Goal: Connect with others: Connect with others

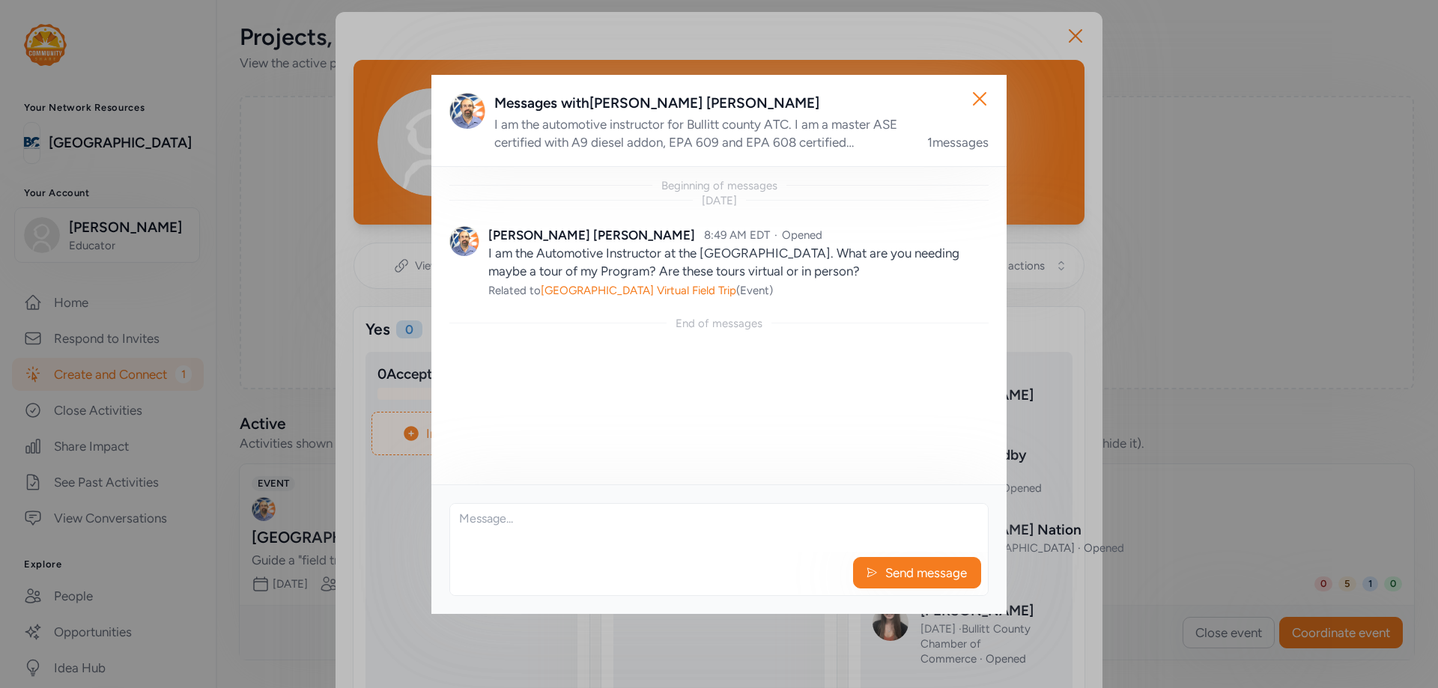
click at [880, 97] on div "Messages with [PERSON_NAME]" at bounding box center [741, 103] width 494 height 21
click at [971, 93] on icon "button" at bounding box center [980, 99] width 24 height 24
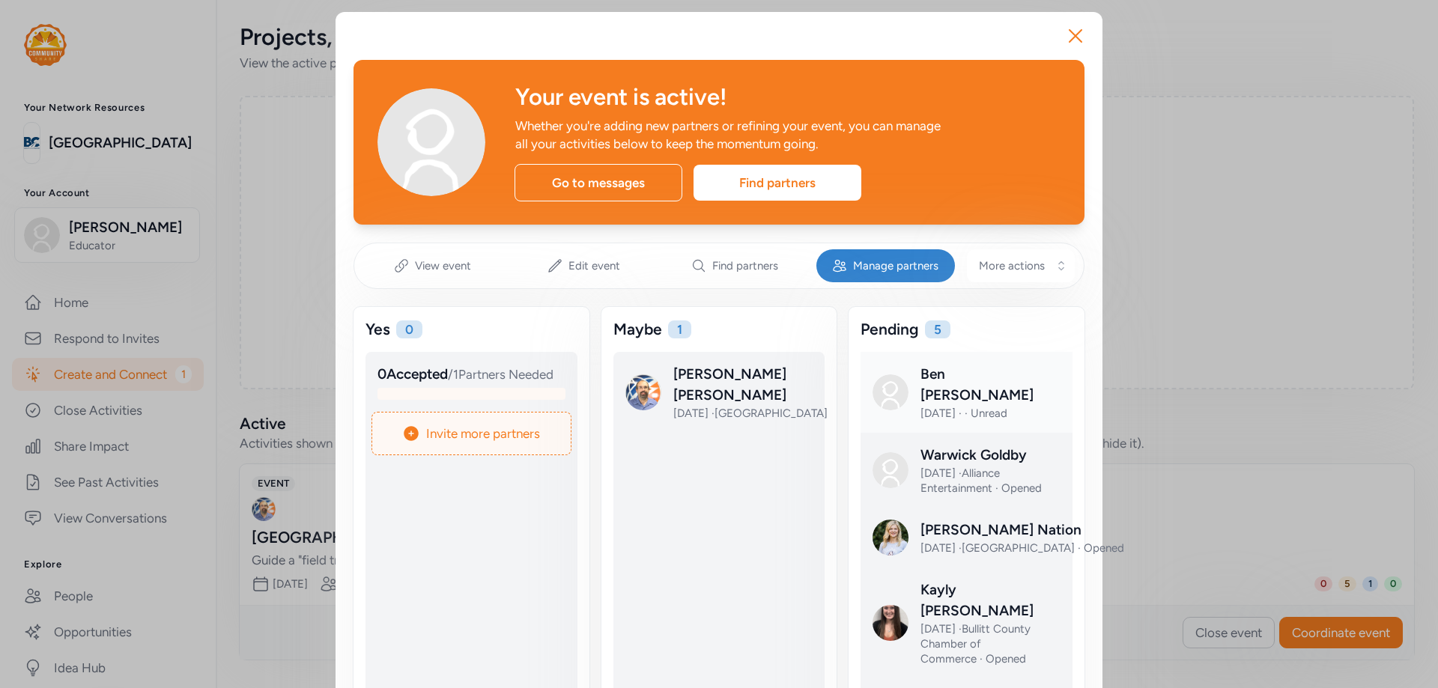
scroll to position [75, 0]
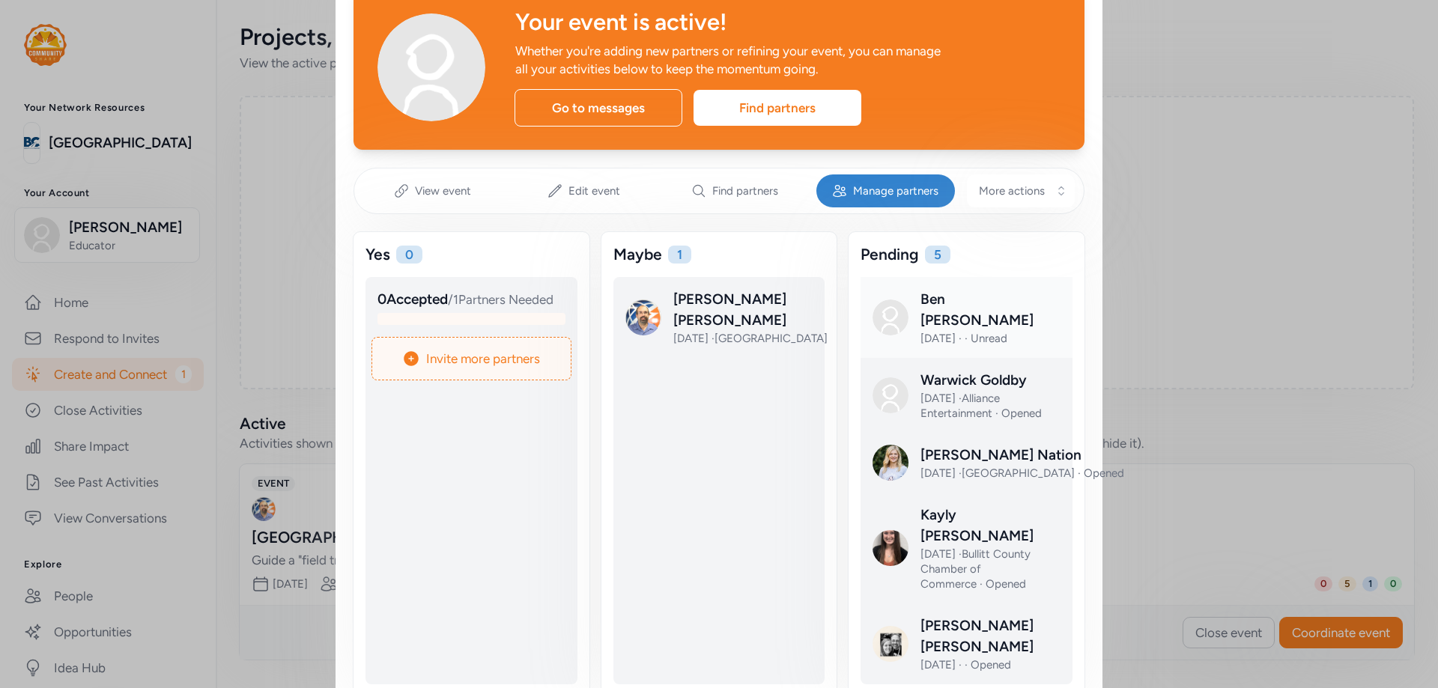
click at [967, 304] on div at bounding box center [979, 329] width 212 height 81
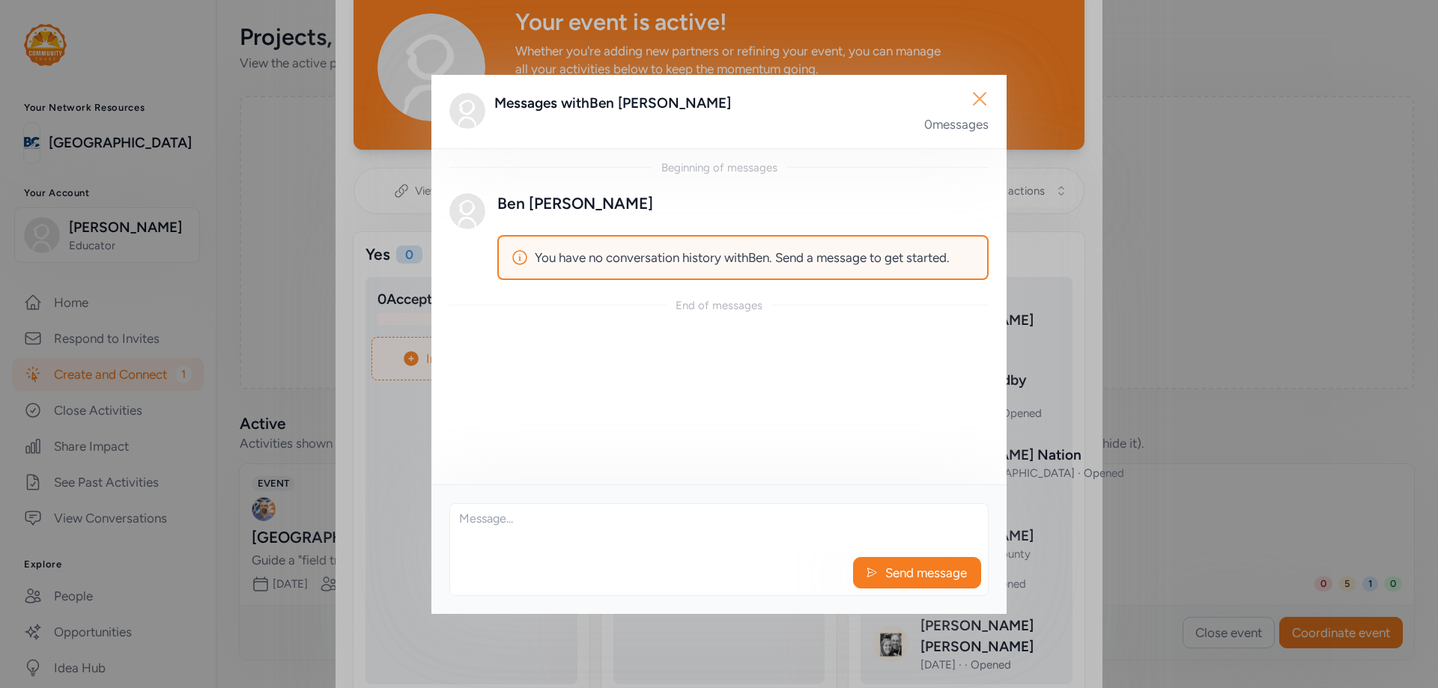
click at [983, 109] on icon "button" at bounding box center [980, 99] width 24 height 24
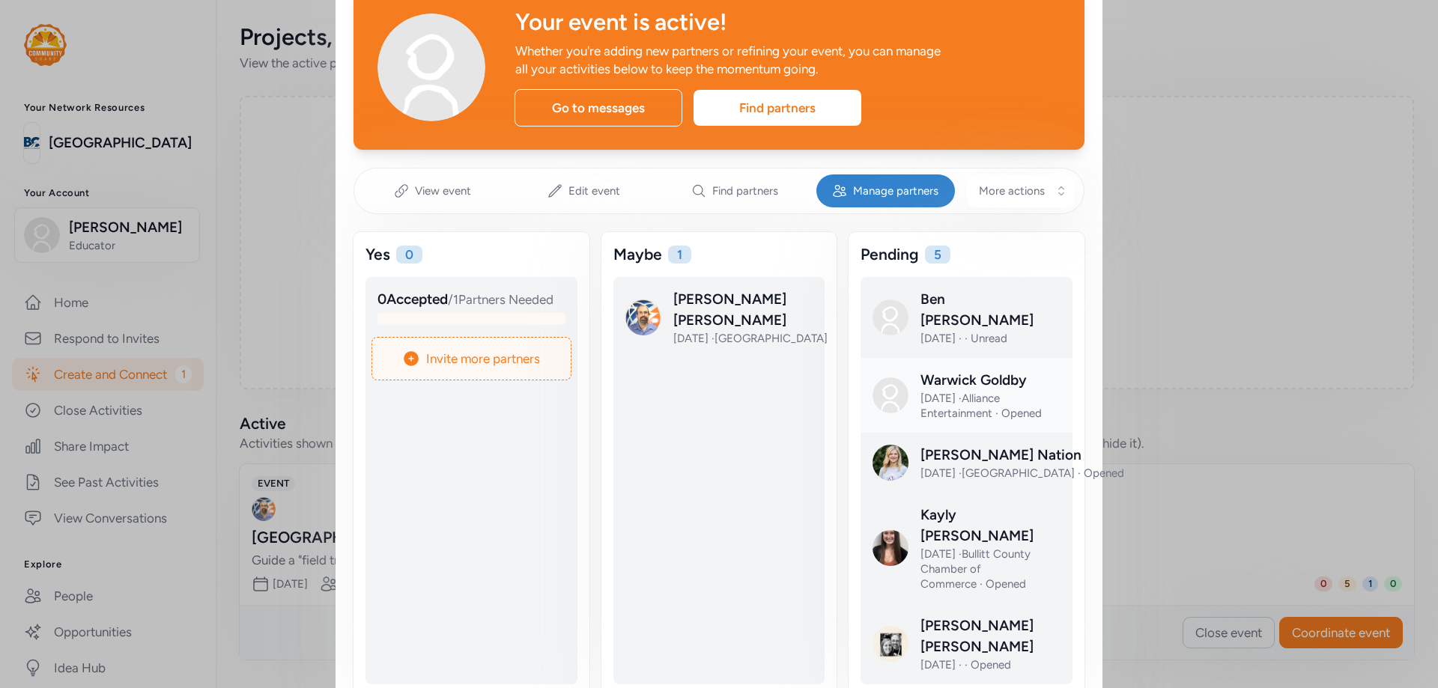
click at [997, 383] on div at bounding box center [979, 407] width 212 height 75
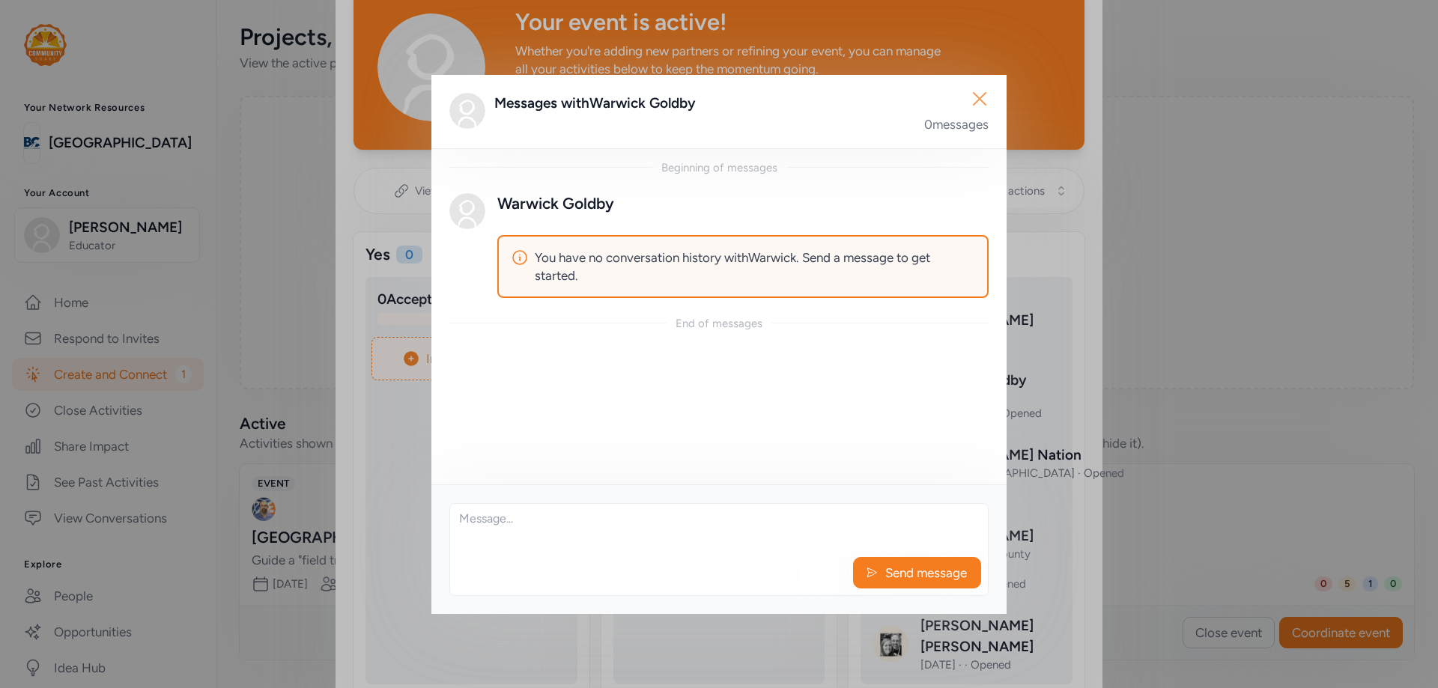
click at [978, 98] on icon "button" at bounding box center [980, 99] width 24 height 24
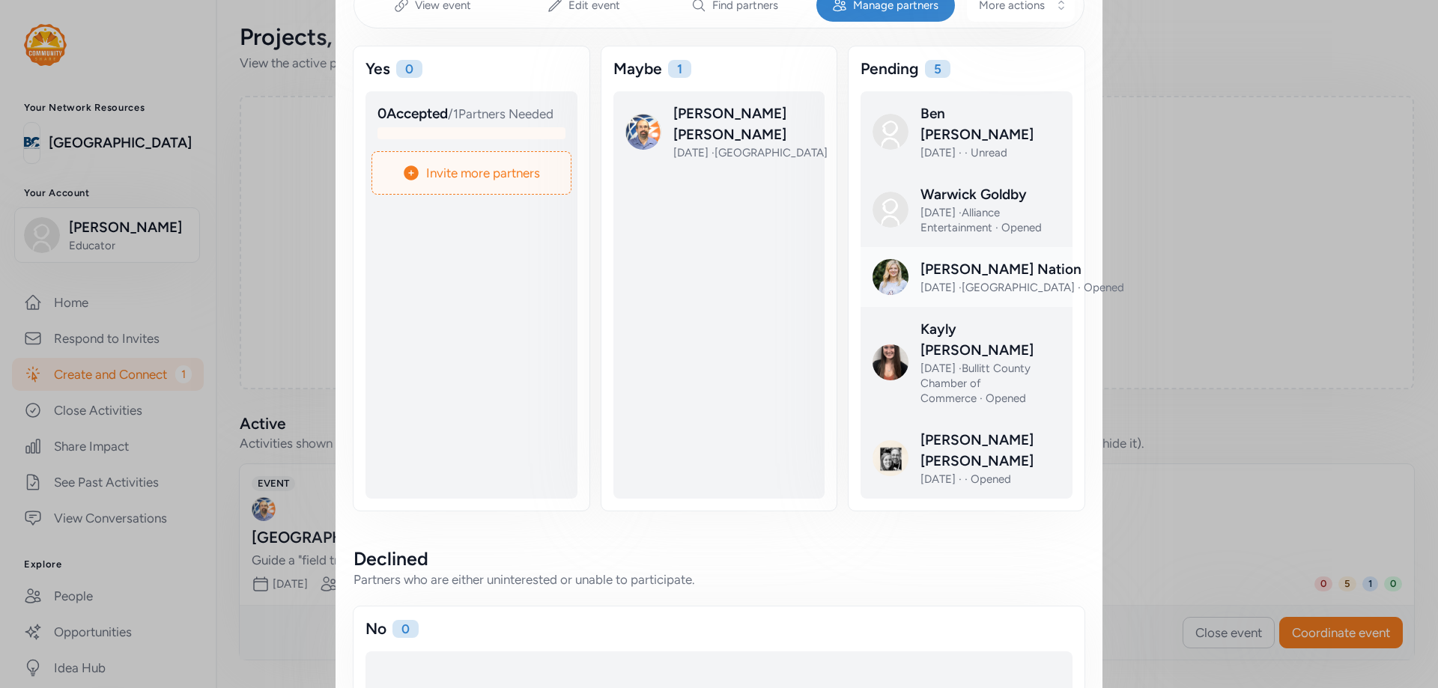
scroll to position [273, 0]
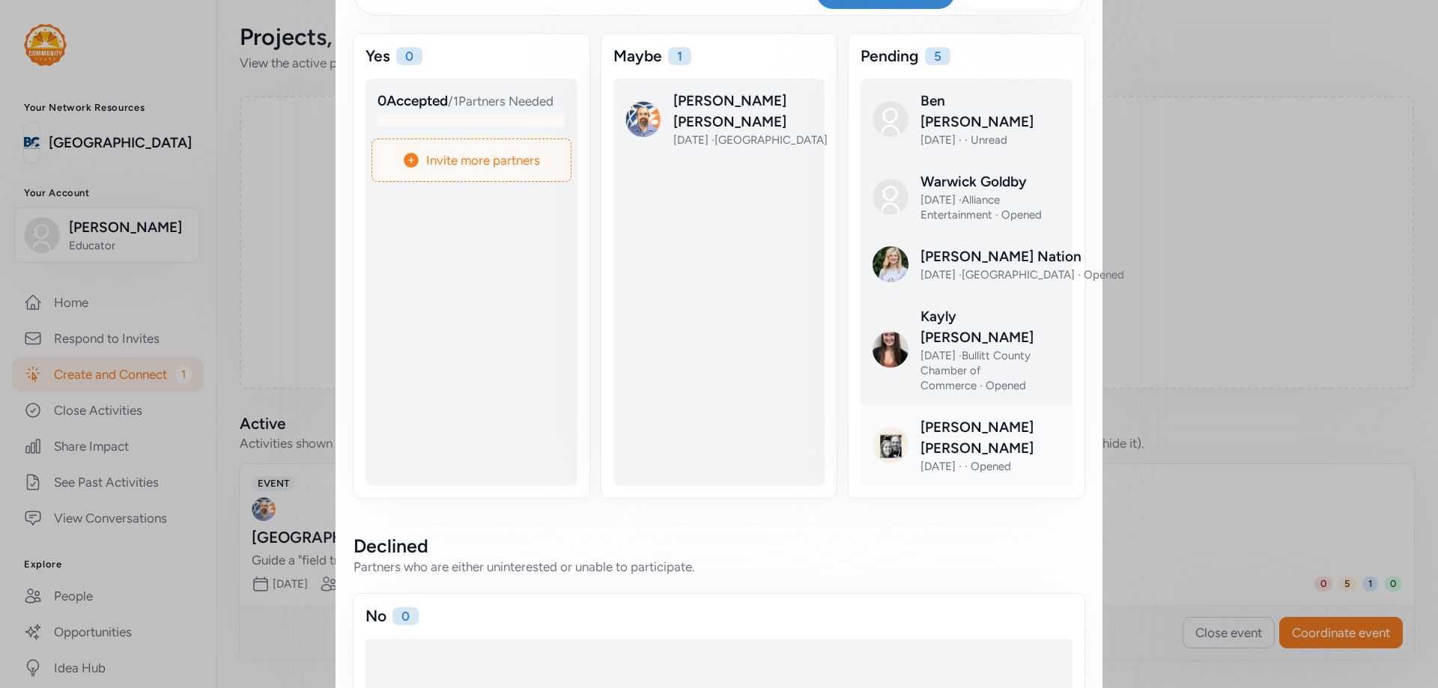
click at [934, 417] on div at bounding box center [979, 457] width 212 height 81
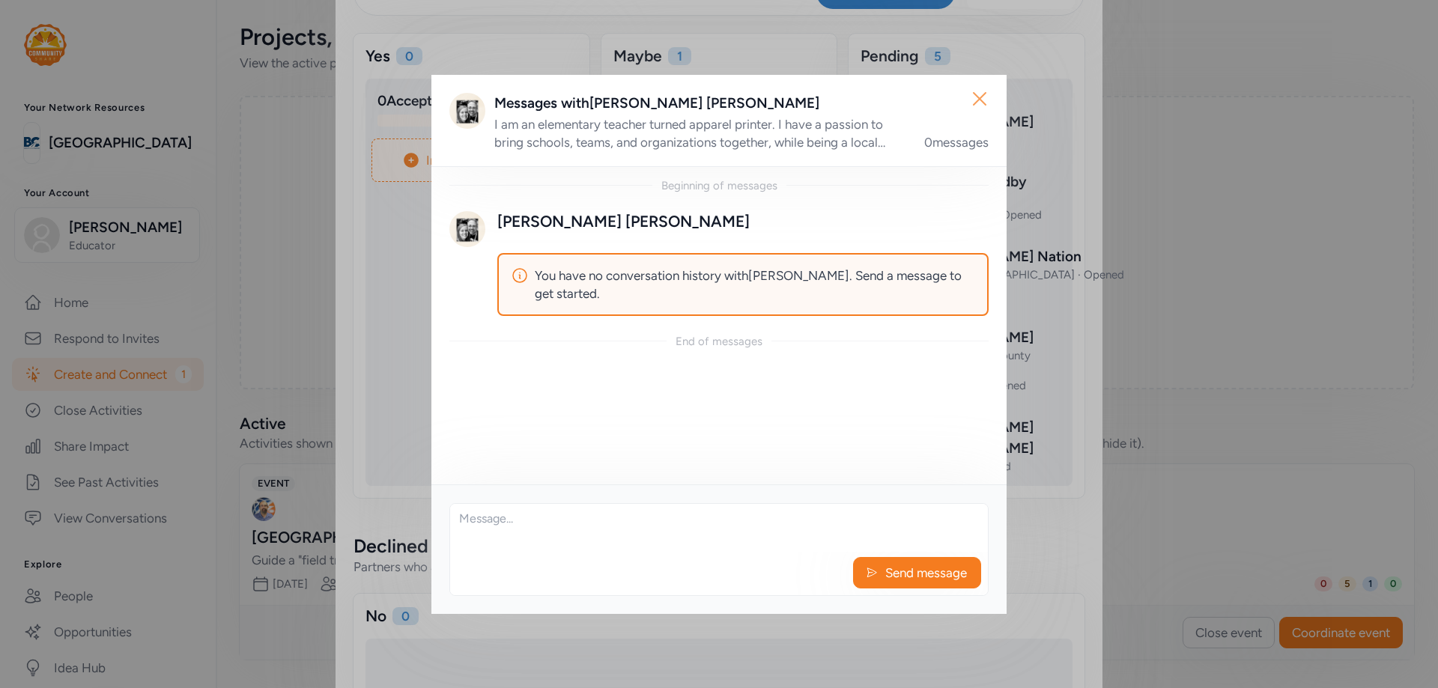
click at [969, 98] on button "Close" at bounding box center [980, 99] width 48 height 48
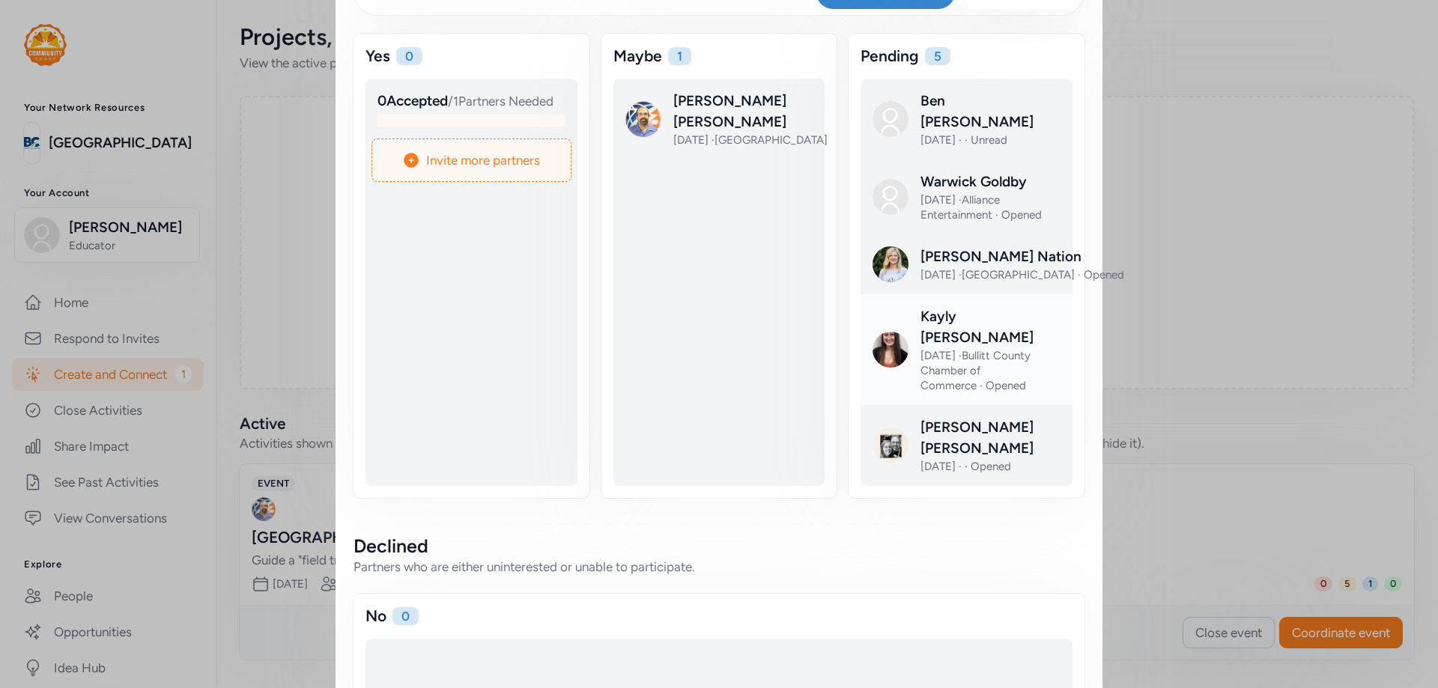
click at [1007, 345] on div at bounding box center [979, 361] width 212 height 111
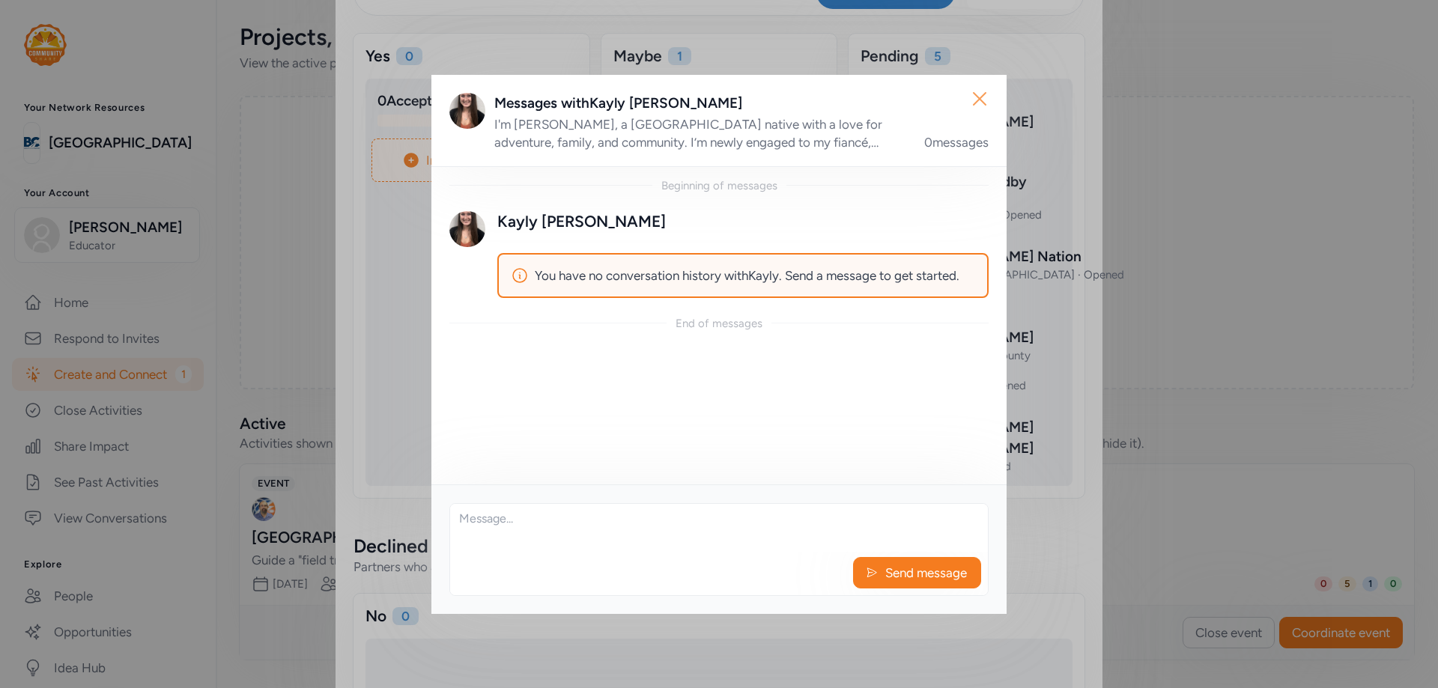
click at [996, 102] on button "Close" at bounding box center [980, 99] width 48 height 48
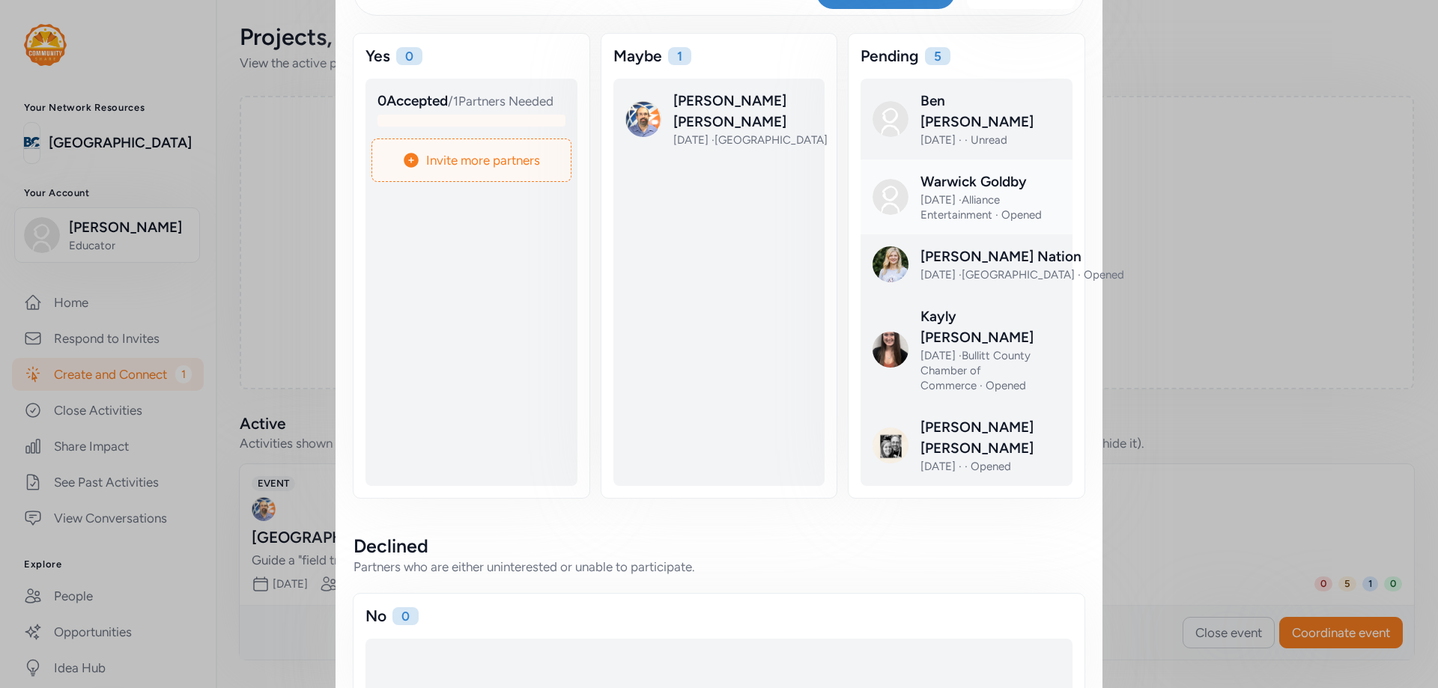
click at [990, 188] on div at bounding box center [979, 209] width 212 height 75
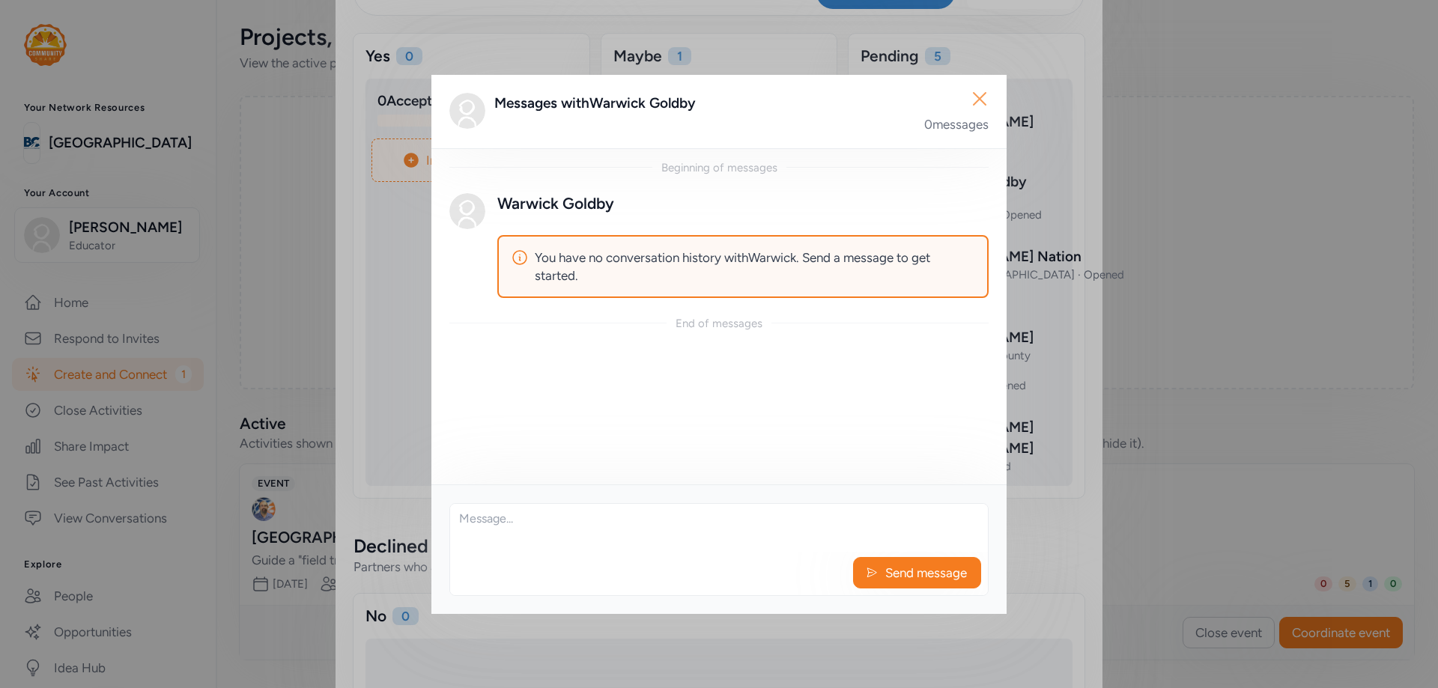
click at [975, 108] on icon "button" at bounding box center [980, 99] width 24 height 24
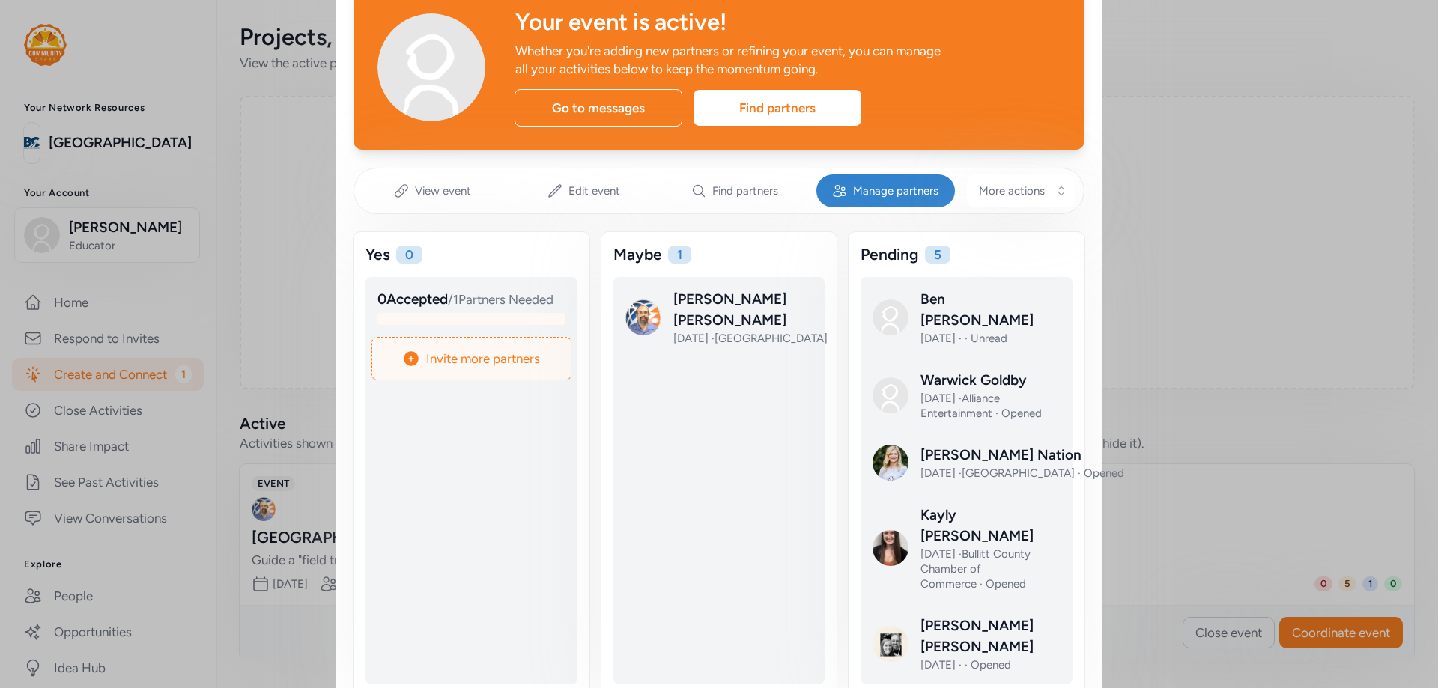
scroll to position [49, 0]
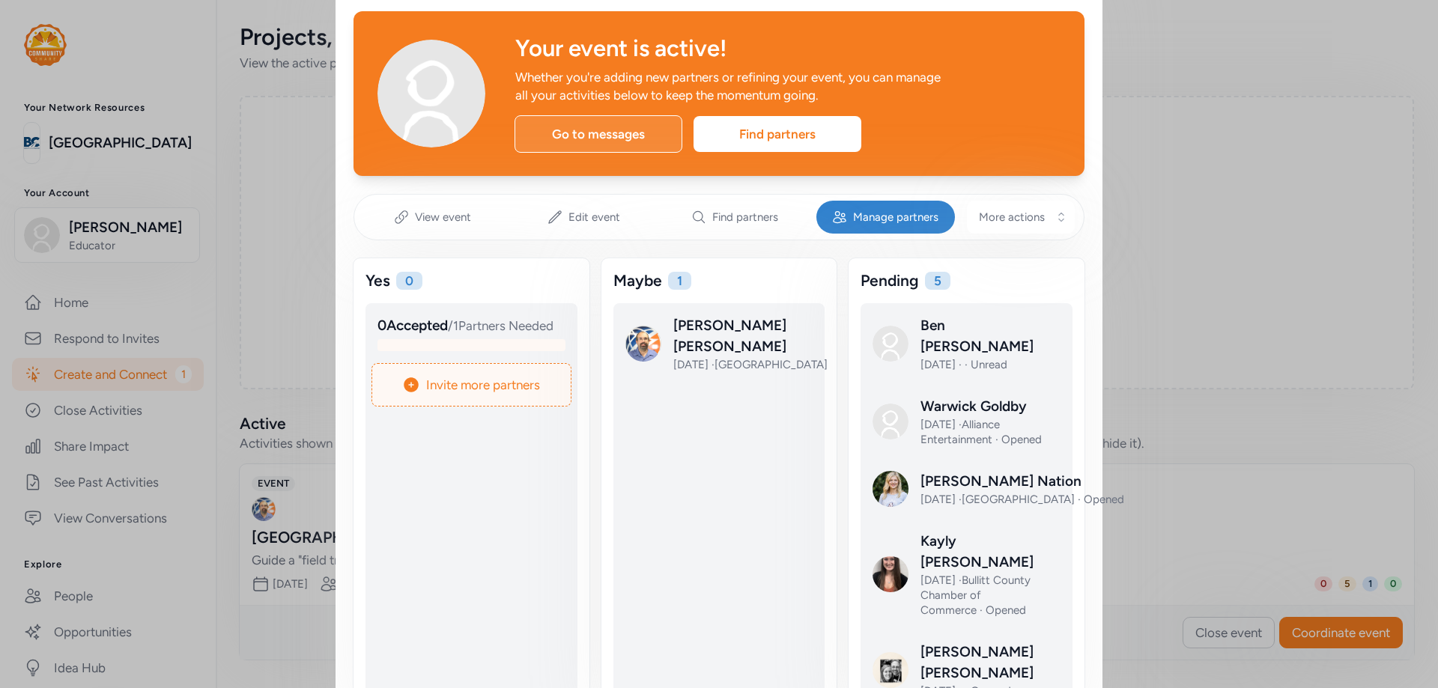
click at [620, 138] on div "Go to messages" at bounding box center [599, 133] width 168 height 37
click at [847, 221] on div "Manage partners" at bounding box center [885, 217] width 139 height 33
click at [753, 217] on span "Find partners" at bounding box center [745, 217] width 66 height 15
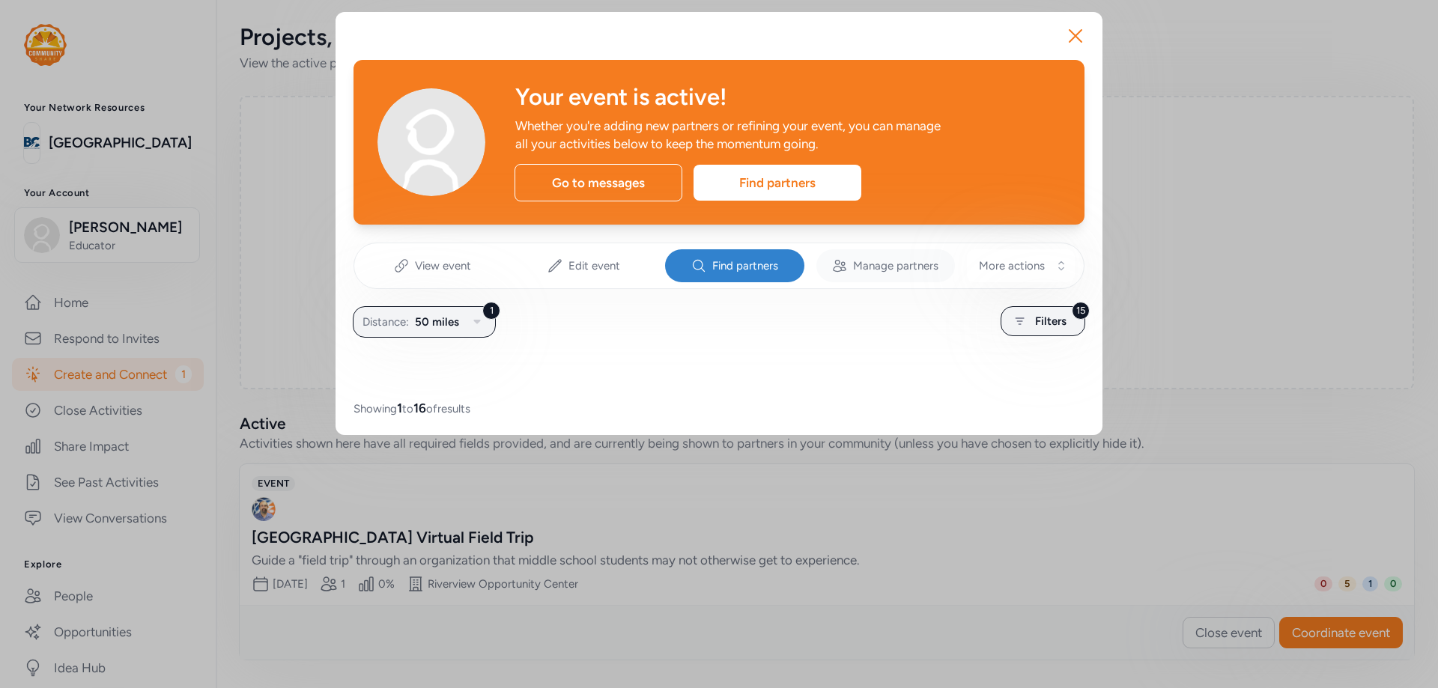
click at [849, 258] on div "Manage partners" at bounding box center [885, 265] width 139 height 33
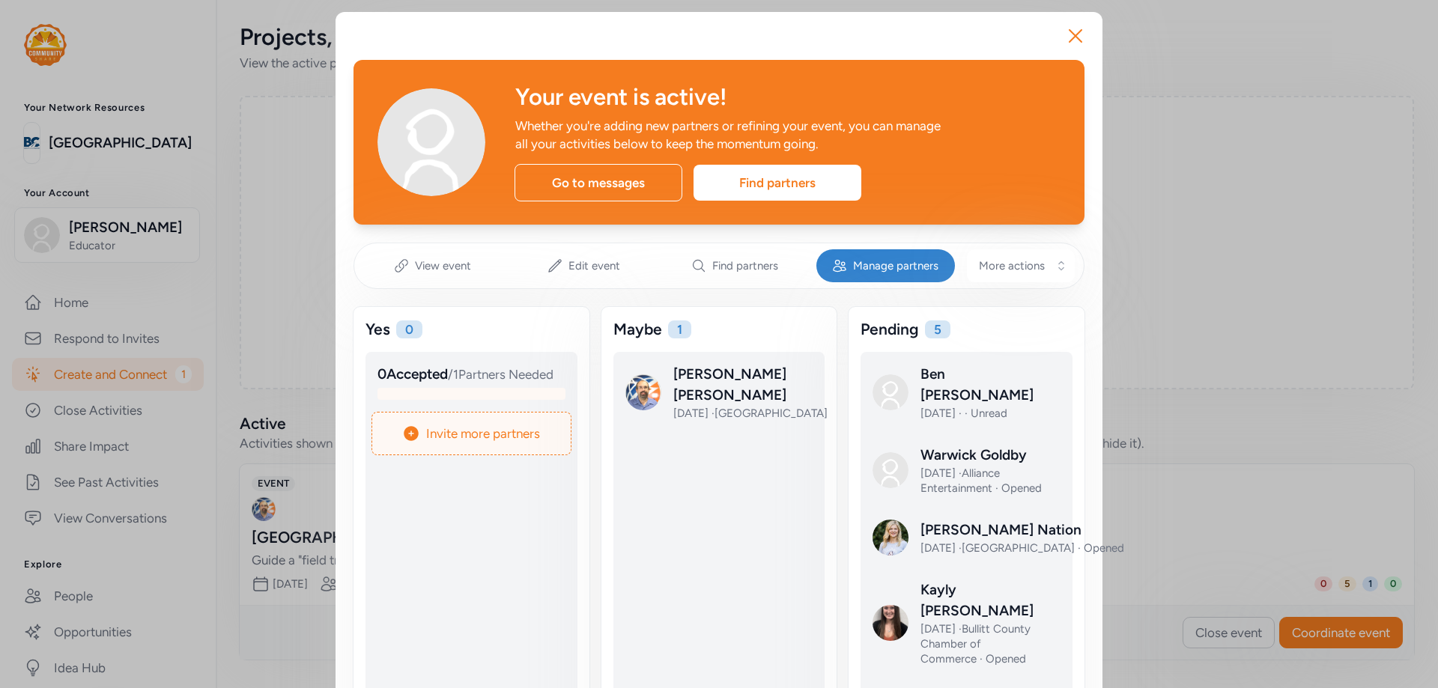
click at [929, 333] on div "5" at bounding box center [937, 330] width 25 height 18
click at [1067, 31] on icon "button" at bounding box center [1076, 36] width 24 height 24
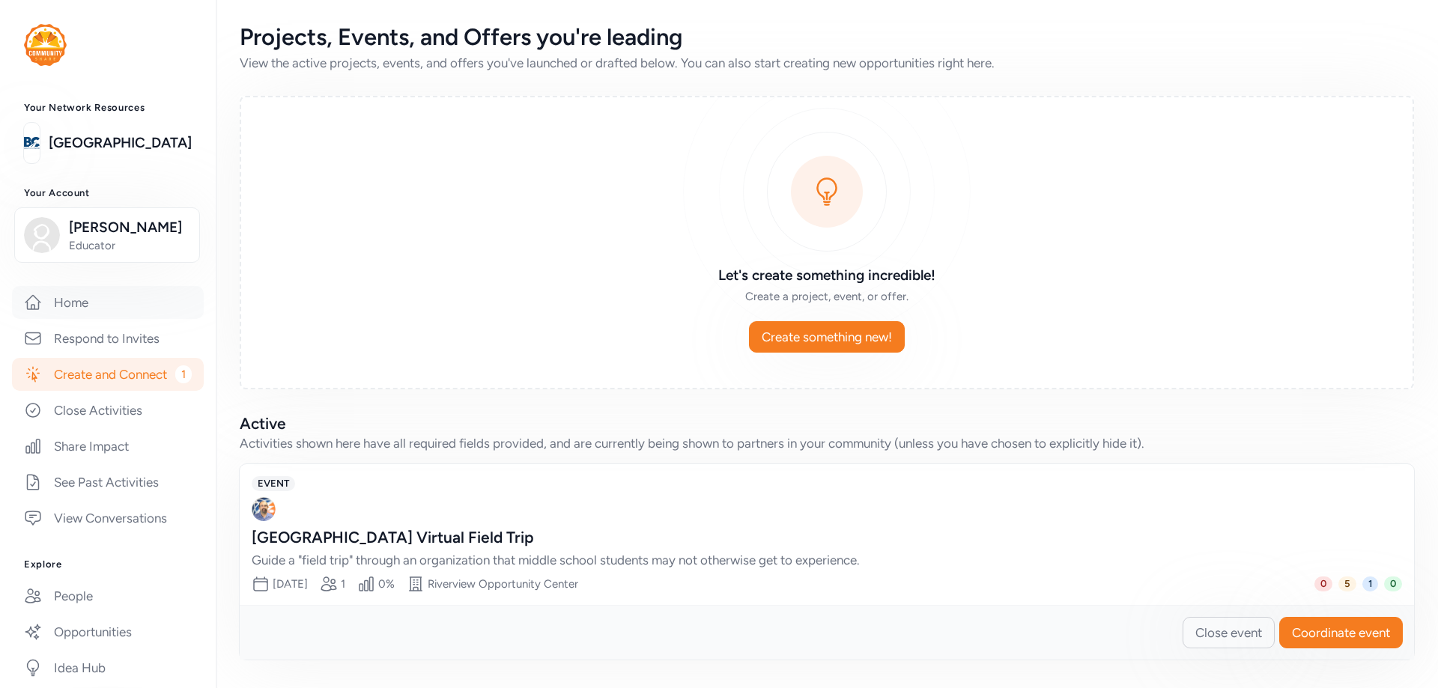
click at [61, 302] on link "Home" at bounding box center [108, 302] width 192 height 33
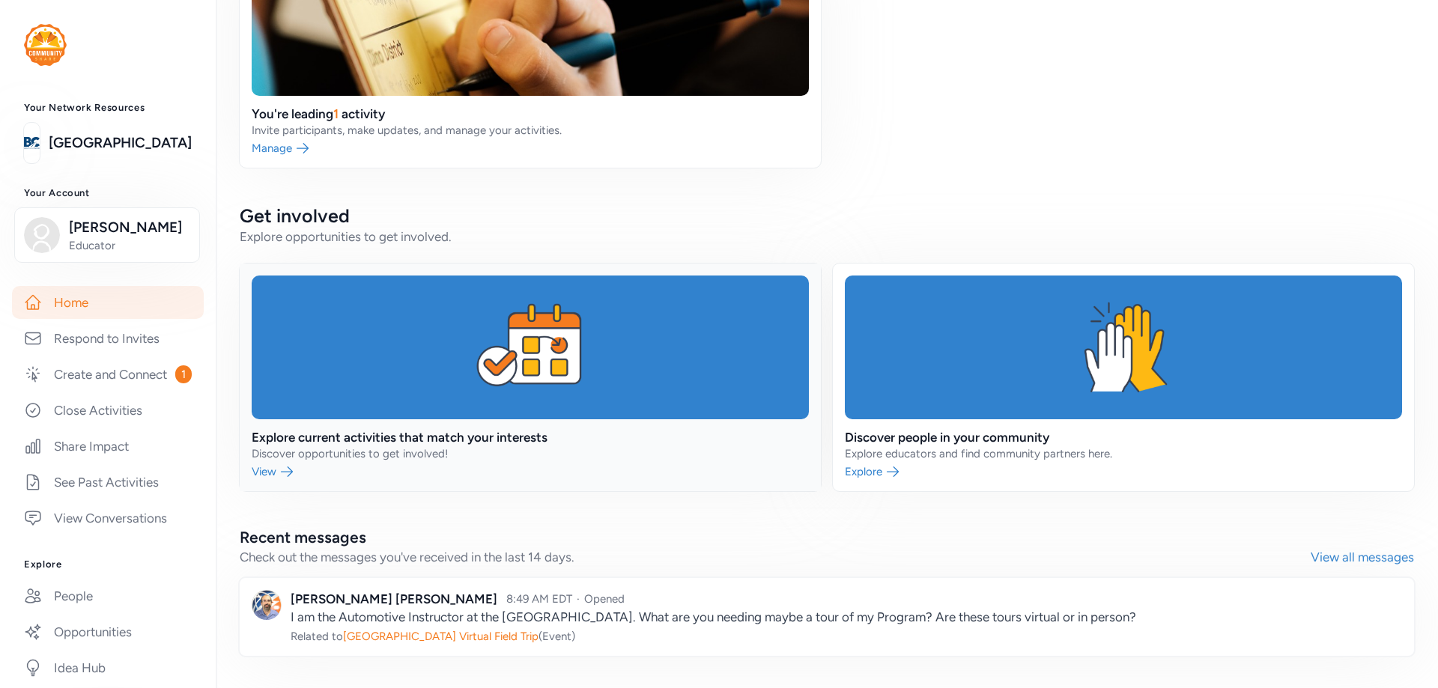
scroll to position [489, 0]
